Goal: Entertainment & Leisure: Consume media (video, audio)

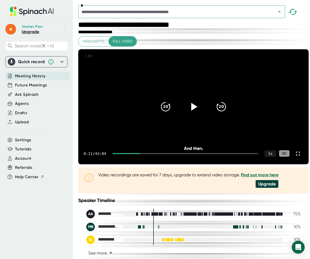
click at [187, 109] on icon at bounding box center [193, 106] width 13 height 13
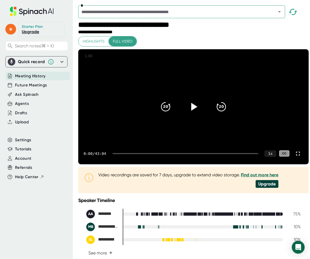
click at [189, 77] on video at bounding box center [193, 106] width 230 height 115
click at [194, 118] on div at bounding box center [193, 107] width 23 height 23
click at [188, 113] on icon at bounding box center [193, 106] width 13 height 13
click at [193, 113] on icon at bounding box center [193, 106] width 13 height 13
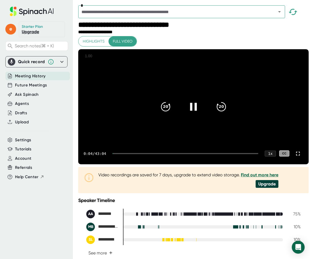
click at [215, 165] on div "0:04 / 43:04 1 x CC" at bounding box center [193, 153] width 230 height 21
click at [146, 154] on div at bounding box center [186, 153] width 146 height 1
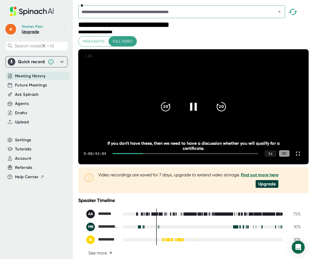
click at [180, 165] on div "9:00 / 43:04 1 x CC" at bounding box center [193, 153] width 230 height 21
click at [144, 165] on div "9:03 / 43:04 1 x CC" at bounding box center [193, 153] width 230 height 21
click at [143, 165] on div "9:04 / 43:04 1 x CC" at bounding box center [193, 153] width 230 height 21
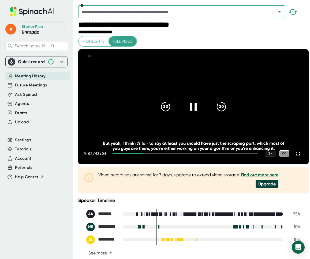
click at [142, 154] on div at bounding box center [128, 153] width 31 height 1
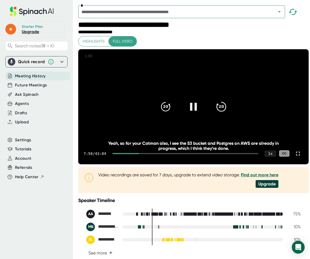
click at [221, 113] on icon "20" at bounding box center [221, 106] width 13 height 13
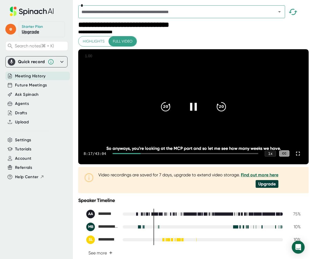
click at [185, 116] on div at bounding box center [193, 107] width 23 height 23
click at [187, 113] on icon at bounding box center [193, 106] width 13 height 13
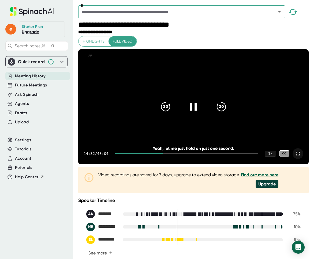
click at [295, 157] on icon at bounding box center [298, 154] width 6 height 6
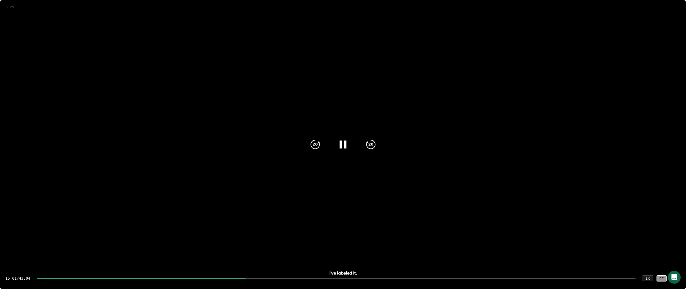
click at [310, 152] on div at bounding box center [343, 144] width 23 height 23
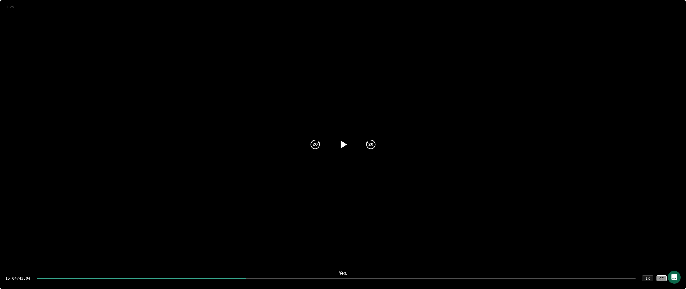
click at [310, 150] on div at bounding box center [343, 144] width 23 height 23
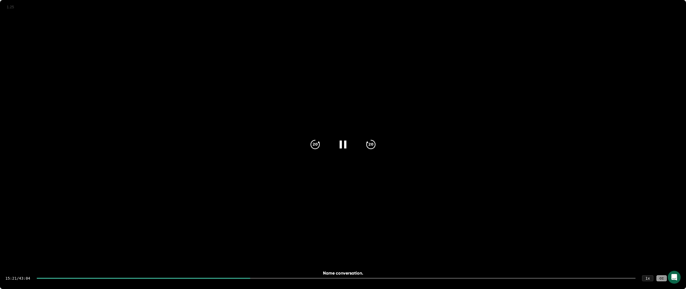
click at [272, 259] on div "15:21 / 43:04 1 x CC" at bounding box center [343, 278] width 686 height 21
click at [271, 259] on div "15:22 / 43:04 1 x CC" at bounding box center [343, 278] width 686 height 21
click at [272, 259] on div at bounding box center [336, 278] width 599 height 1
click at [294, 259] on div at bounding box center [336, 278] width 599 height 1
click at [310, 259] on div at bounding box center [336, 278] width 599 height 1
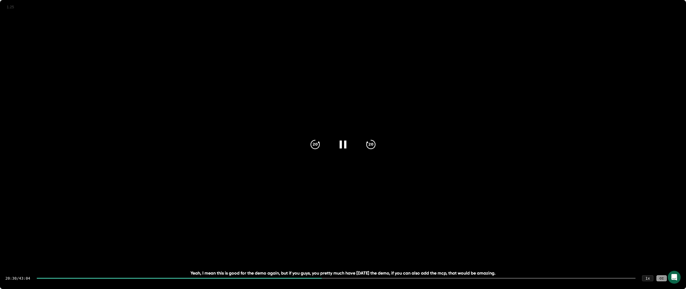
click at [310, 259] on div "20:30 / 43:04 1 x CC" at bounding box center [343, 278] width 686 height 21
click at [310, 259] on div "20:31 / 43:04 1 x CC" at bounding box center [343, 278] width 686 height 21
click at [310, 259] on div at bounding box center [179, 278] width 285 height 1
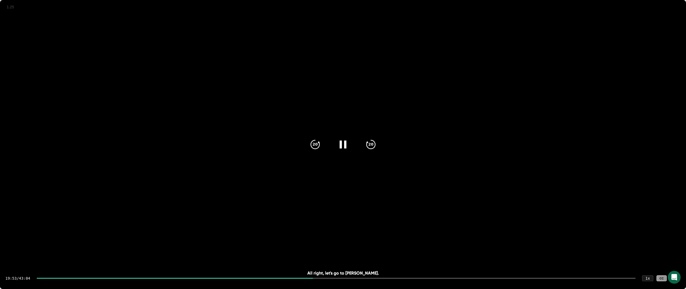
click at [310, 259] on div at bounding box center [175, 278] width 277 height 1
click at [310, 259] on div at bounding box center [336, 278] width 599 height 1
click at [310, 202] on video at bounding box center [343, 171] width 686 height 343
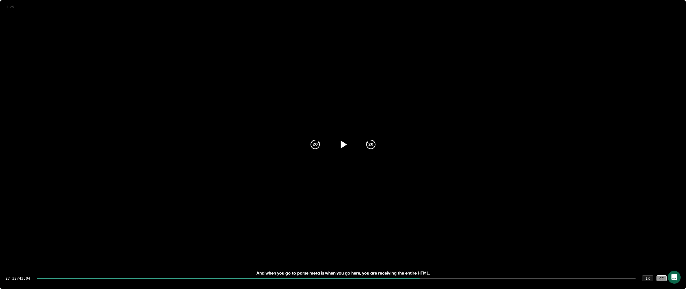
click at [310, 259] on div at bounding box center [675, 278] width 11 height 11
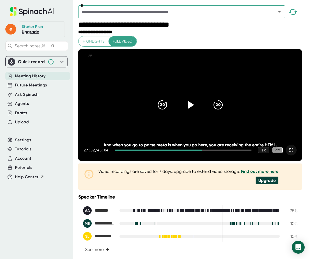
click at [293, 154] on icon at bounding box center [291, 150] width 6 height 6
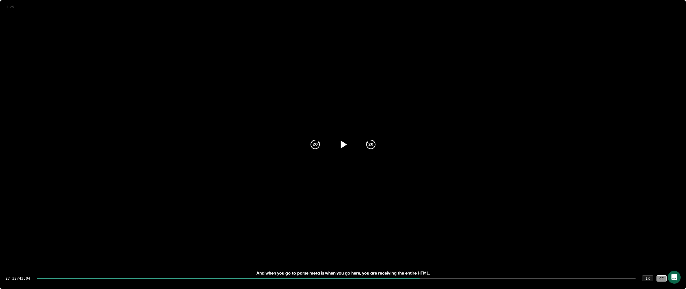
click at [310, 152] on div at bounding box center [343, 144] width 23 height 23
click at [310, 151] on div at bounding box center [343, 144] width 23 height 23
click at [310, 151] on div "20" at bounding box center [315, 144] width 23 height 23
click at [310, 152] on div at bounding box center [343, 144] width 23 height 23
click at [310, 147] on icon "20" at bounding box center [314, 144] width 13 height 13
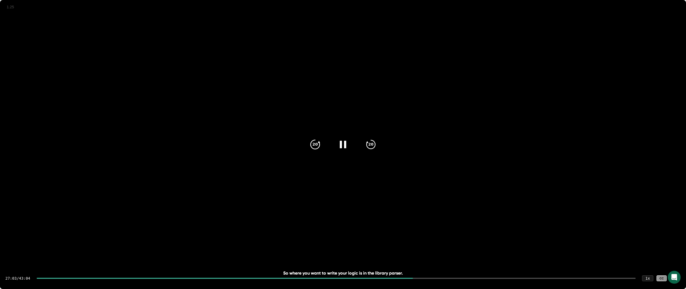
click at [310, 147] on icon "20" at bounding box center [314, 144] width 13 height 13
click at [310, 146] on icon at bounding box center [342, 144] width 13 height 13
click at [310, 146] on icon at bounding box center [344, 145] width 6 height 8
click at [310, 146] on icon at bounding box center [342, 144] width 13 height 13
click at [310, 146] on icon at bounding box center [344, 145] width 6 height 8
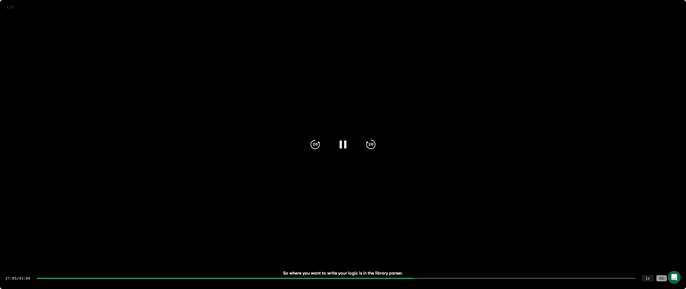
click at [310, 146] on icon at bounding box center [342, 144] width 13 height 13
click at [310, 146] on icon at bounding box center [344, 145] width 6 height 8
click at [310, 146] on icon at bounding box center [342, 144] width 13 height 13
click at [310, 146] on icon at bounding box center [344, 145] width 6 height 8
click at [310, 146] on icon at bounding box center [342, 144] width 13 height 13
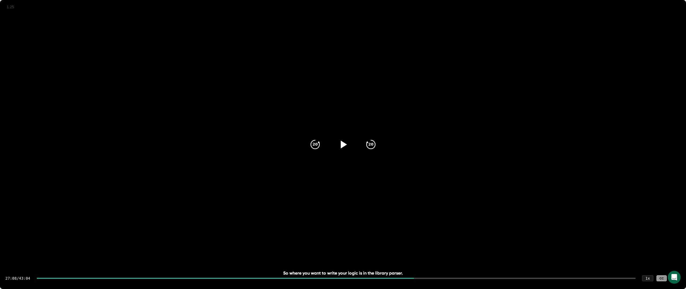
click at [310, 259] on div at bounding box center [675, 278] width 11 height 11
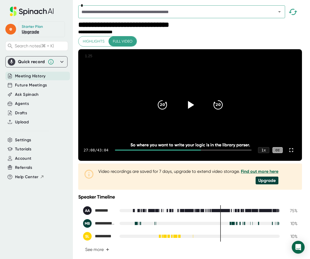
click at [199, 112] on div at bounding box center [190, 105] width 23 height 23
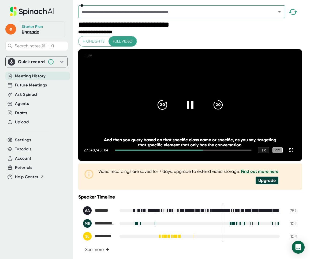
click at [158, 112] on icon "20" at bounding box center [161, 104] width 13 height 13
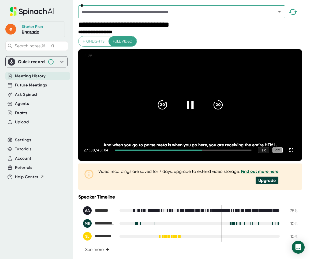
click at [193, 109] on icon at bounding box center [190, 105] width 7 height 8
